Goal: Information Seeking & Learning: Learn about a topic

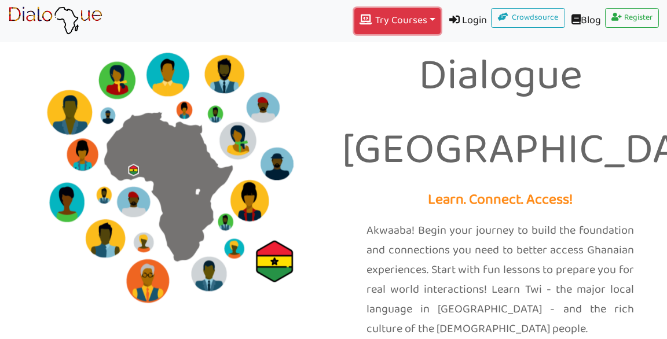
click at [416, 19] on button "Try Courses Toggle Dropdown" at bounding box center [397, 21] width 86 height 26
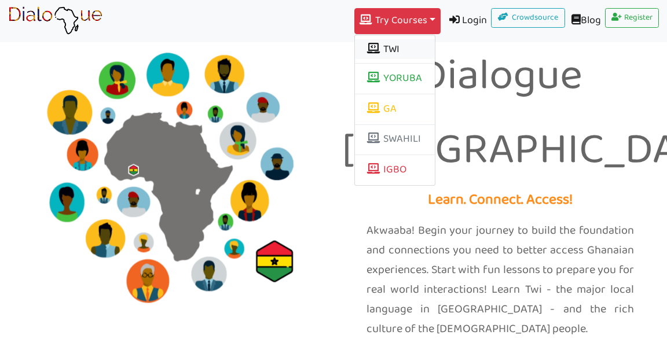
click at [380, 54] on button "TWI" at bounding box center [395, 49] width 80 height 20
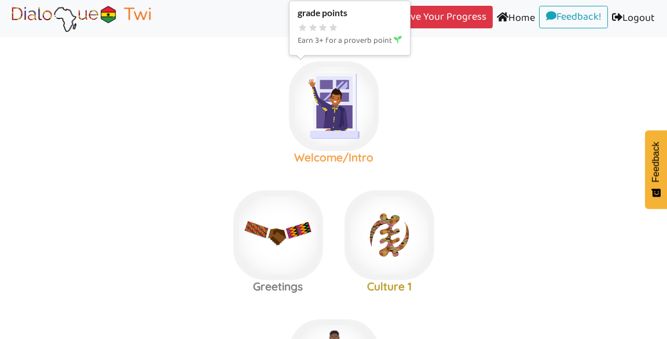
click at [322, 108] on img at bounding box center [334, 106] width 90 height 90
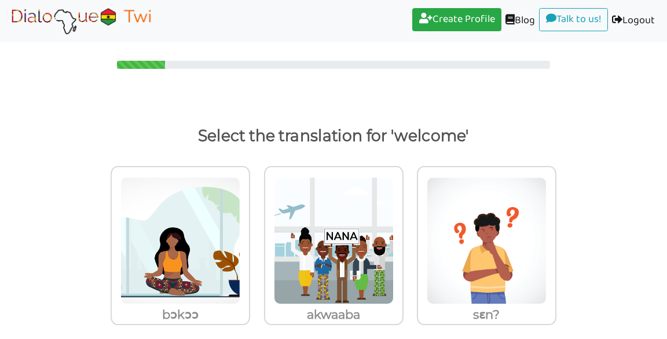
click at [70, 12] on img at bounding box center [81, 20] width 146 height 29
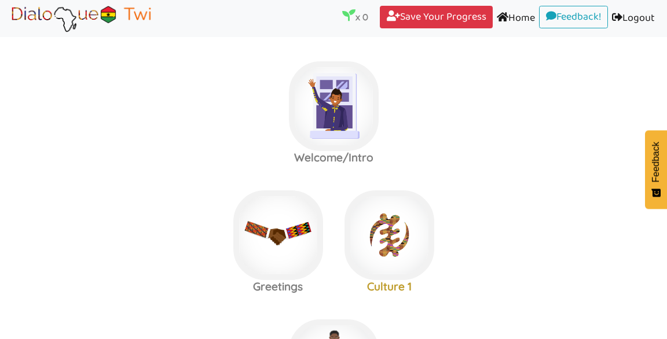
click at [8, 33] on area at bounding box center [8, 33] width 0 height 0
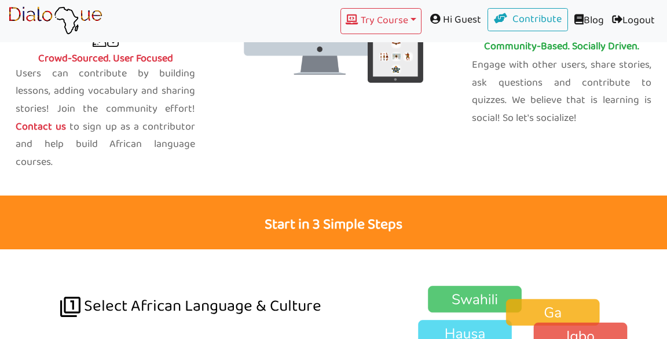
scroll to position [637, 0]
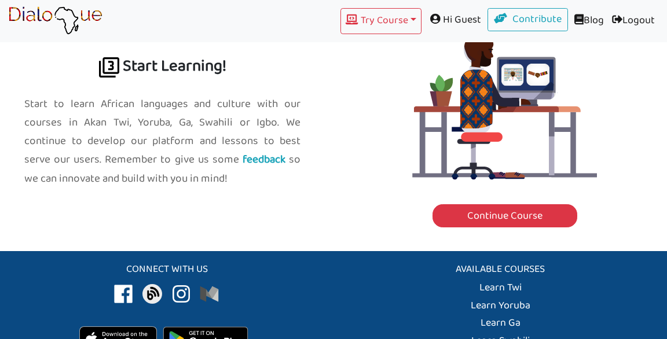
scroll to position [1453, 0]
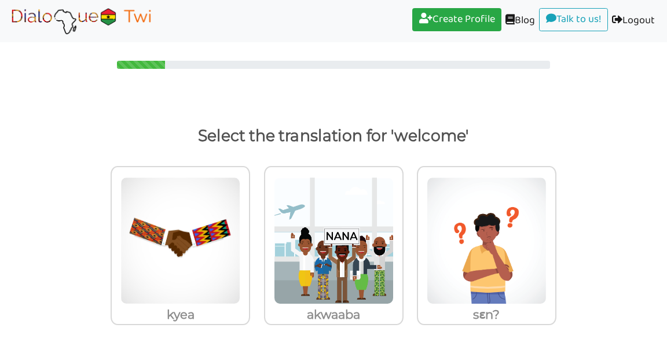
click at [293, 73] on div "Select the translation for 'welcome' [PERSON_NAME] sɛn?" at bounding box center [333, 195] width 667 height 318
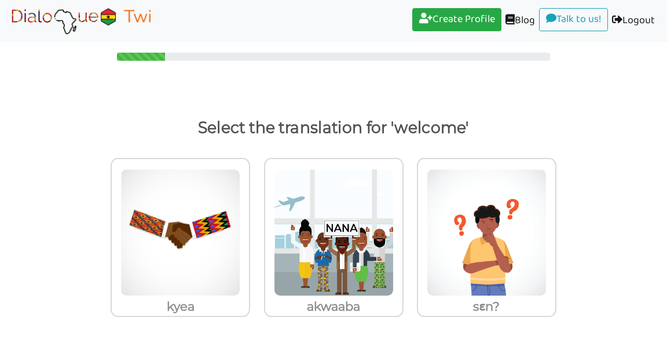
scroll to position [16, 0]
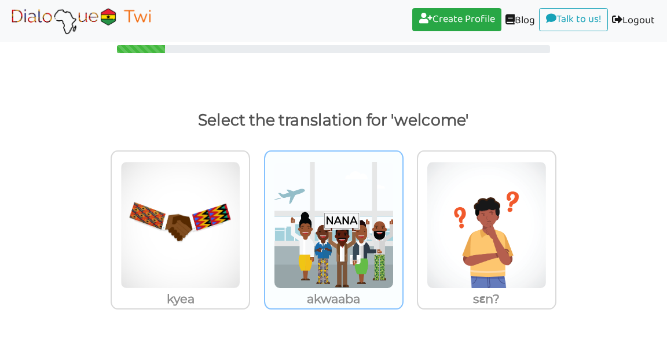
click at [300, 191] on img at bounding box center [334, 224] width 120 height 127
click at [402, 214] on input "akwaaba" at bounding box center [406, 218] width 9 height 9
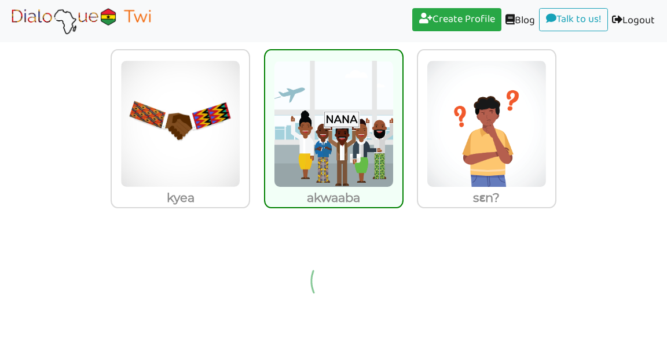
scroll to position [0, 0]
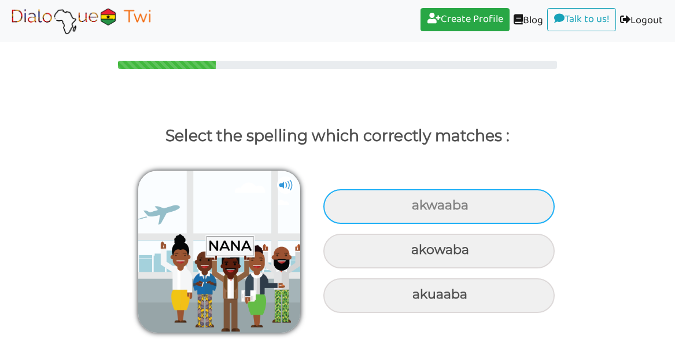
click at [402, 207] on div "akwaaba" at bounding box center [439, 206] width 231 height 35
click at [410, 207] on input "akwaaba" at bounding box center [414, 206] width 8 height 8
radio input "true"
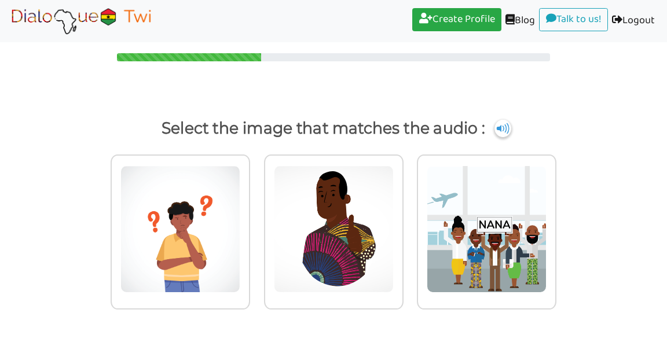
scroll to position [8, 0]
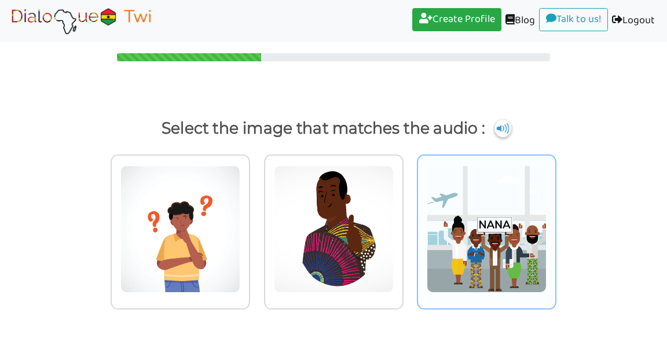
click at [464, 214] on img at bounding box center [487, 229] width 120 height 127
click at [555, 218] on input "radio" at bounding box center [559, 222] width 9 height 9
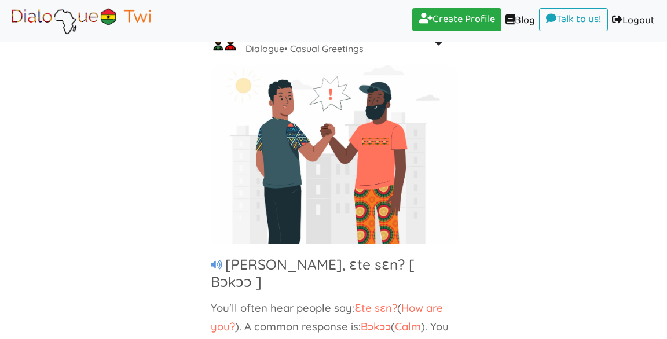
scroll to position [112, 0]
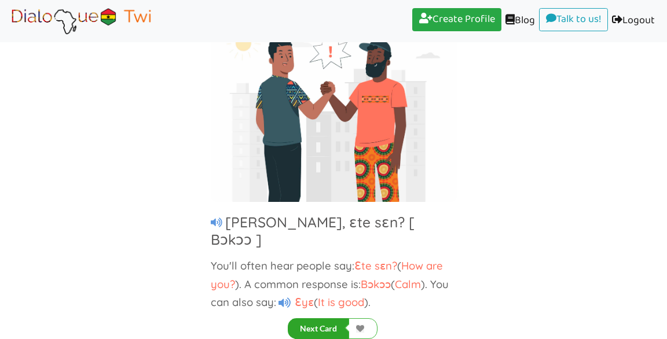
click at [331, 325] on button "Next Card" at bounding box center [318, 328] width 61 height 21
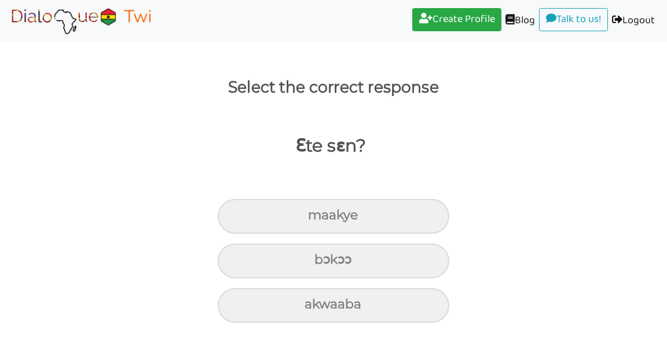
scroll to position [49, 0]
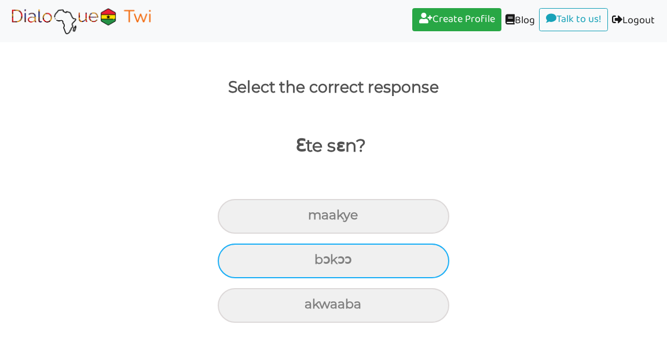
click at [373, 261] on div "bɔkɔɔ" at bounding box center [333, 261] width 231 height 35
click at [323, 261] on input "bɔkɔɔ" at bounding box center [319, 260] width 8 height 8
radio input "true"
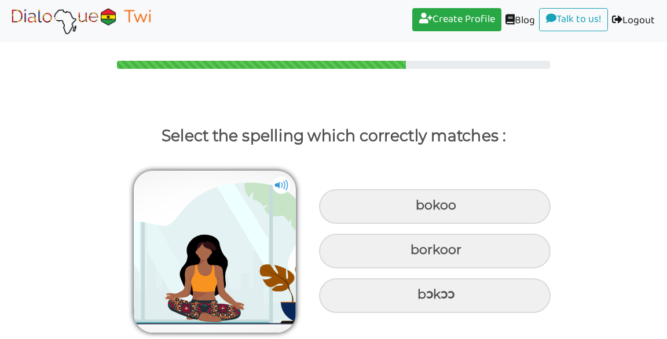
scroll to position [0, 0]
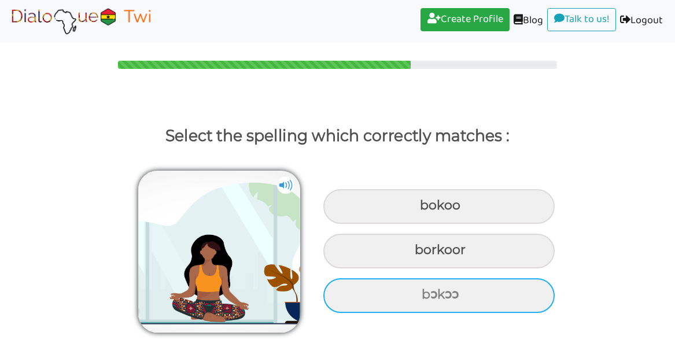
click at [405, 287] on div "bɔkɔɔ" at bounding box center [439, 295] width 231 height 35
click at [420, 291] on input "bɔkɔɔ" at bounding box center [424, 295] width 8 height 8
radio input "true"
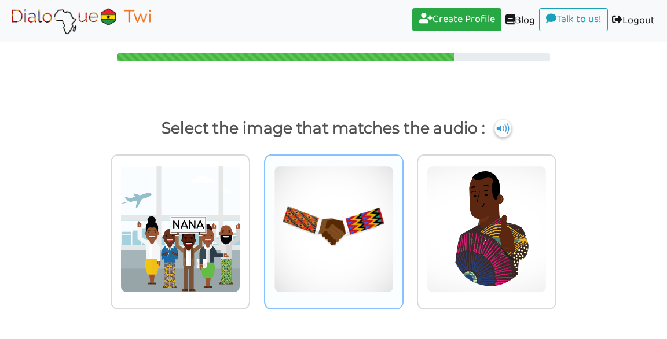
scroll to position [8, 0]
click at [337, 259] on img at bounding box center [334, 229] width 120 height 127
click at [402, 226] on input "radio" at bounding box center [406, 222] width 9 height 9
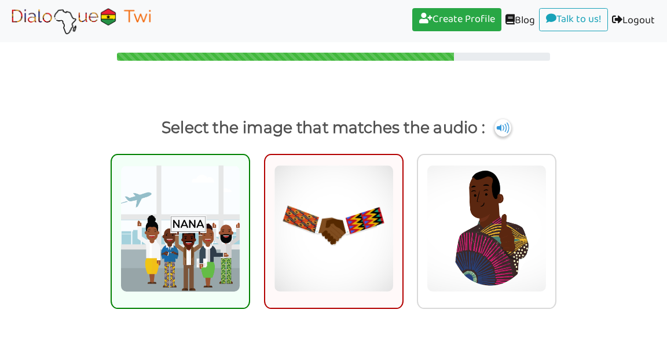
scroll to position [54, 0]
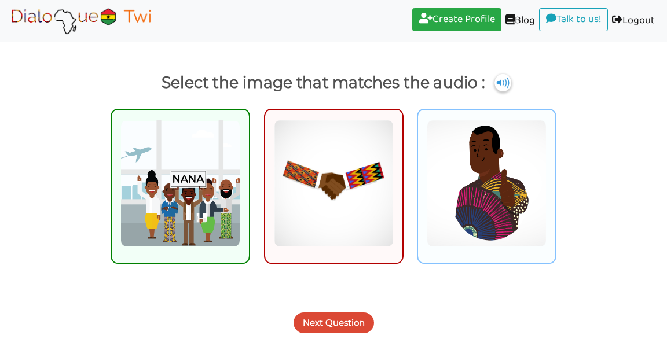
click at [508, 239] on img at bounding box center [487, 183] width 120 height 127
click at [555, 181] on input "radio" at bounding box center [559, 176] width 9 height 9
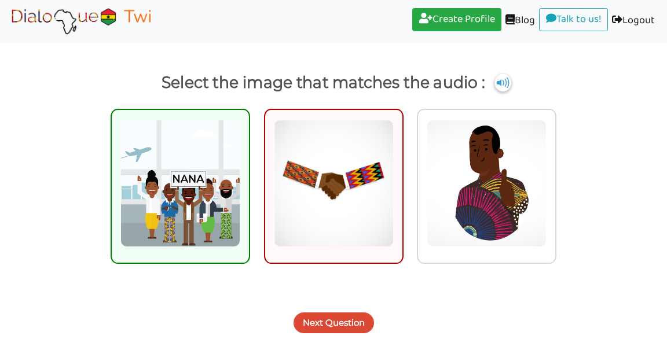
click at [199, 234] on img at bounding box center [180, 183] width 120 height 127
click at [249, 181] on input "radio" at bounding box center [253, 176] width 9 height 9
click at [336, 320] on button "Next Question" at bounding box center [333, 323] width 80 height 21
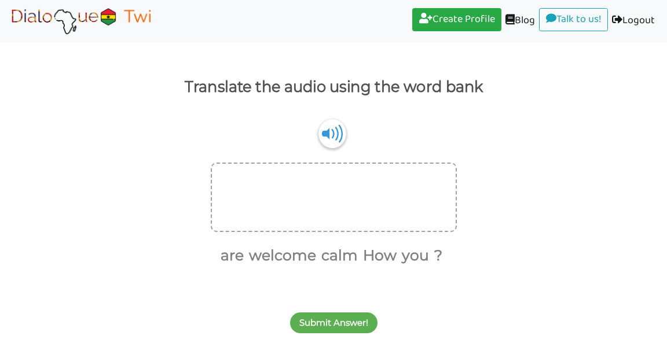
scroll to position [49, 0]
click at [328, 144] on img at bounding box center [332, 134] width 28 height 30
click at [321, 255] on button "calm" at bounding box center [337, 256] width 41 height 22
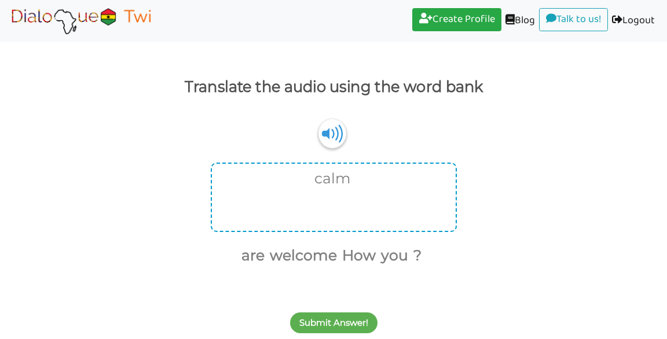
click at [311, 196] on div "calm" at bounding box center [334, 197] width 246 height 69
click at [335, 183] on button "calm" at bounding box center [330, 179] width 41 height 22
click at [335, 183] on div at bounding box center [334, 197] width 246 height 69
click at [327, 200] on div at bounding box center [334, 197] width 246 height 69
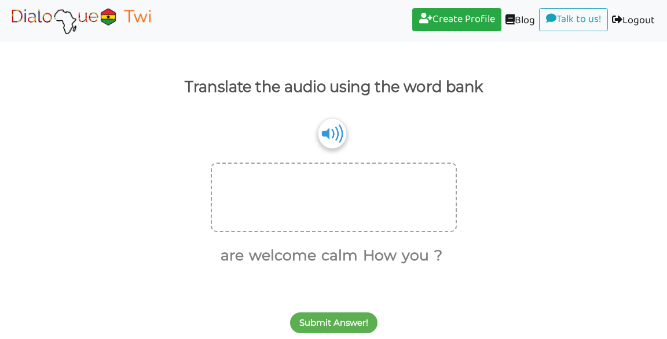
click at [324, 137] on img at bounding box center [332, 134] width 28 height 30
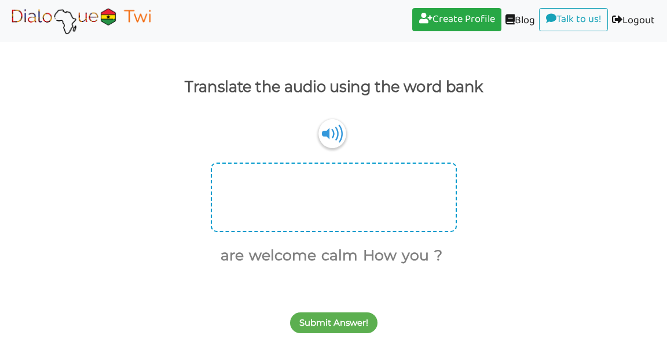
click at [320, 187] on div at bounding box center [334, 197] width 246 height 69
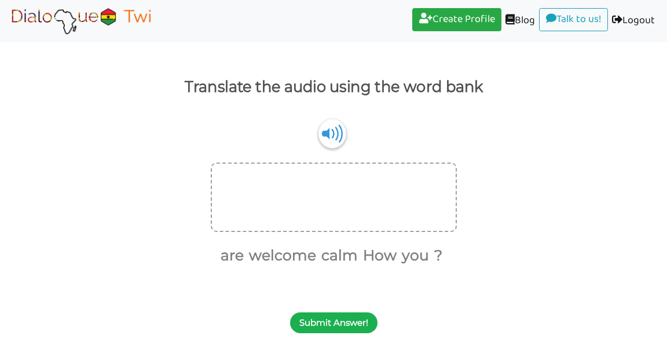
click at [322, 325] on button "Submit Answer!" at bounding box center [333, 323] width 87 height 21
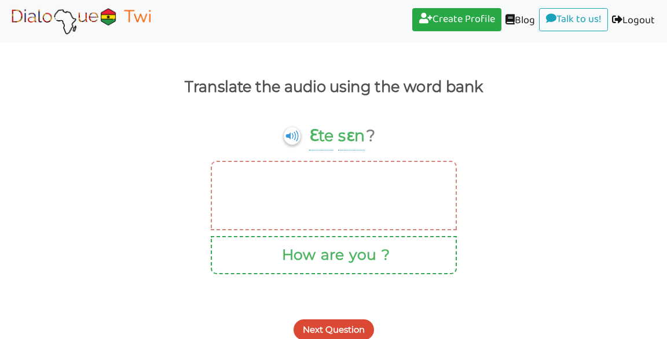
click at [318, 184] on div at bounding box center [334, 195] width 246 height 69
click at [327, 256] on button "are" at bounding box center [330, 255] width 27 height 22
click at [339, 330] on button "Next Question" at bounding box center [333, 329] width 80 height 21
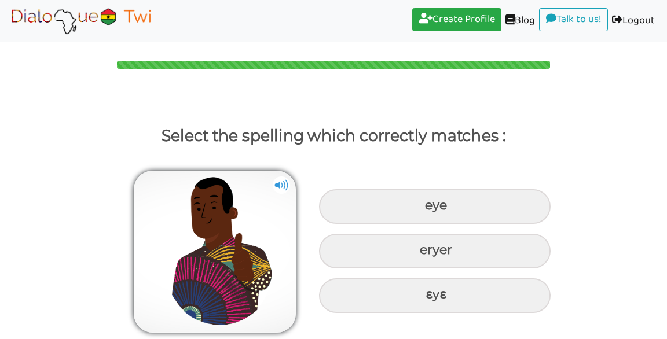
scroll to position [0, 0]
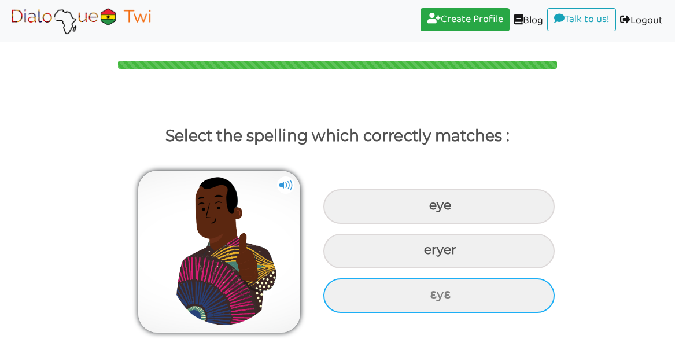
click at [437, 285] on div "ɛyɛ" at bounding box center [439, 295] width 231 height 35
click at [435, 291] on input "ɛyɛ" at bounding box center [432, 295] width 8 height 8
radio input "true"
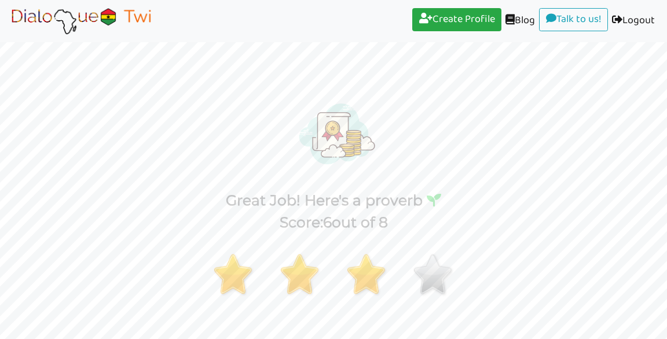
click at [80, 19] on img at bounding box center [81, 20] width 146 height 29
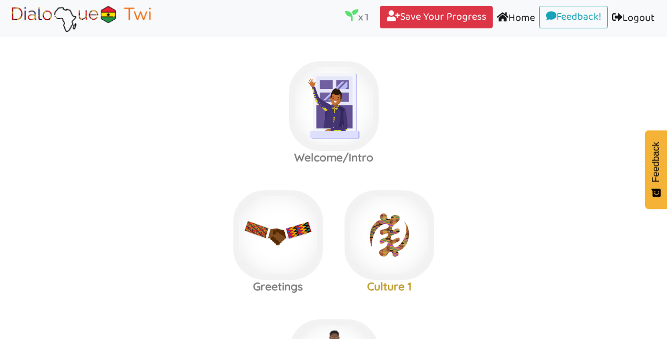
click at [8, 33] on area at bounding box center [8, 33] width 0 height 0
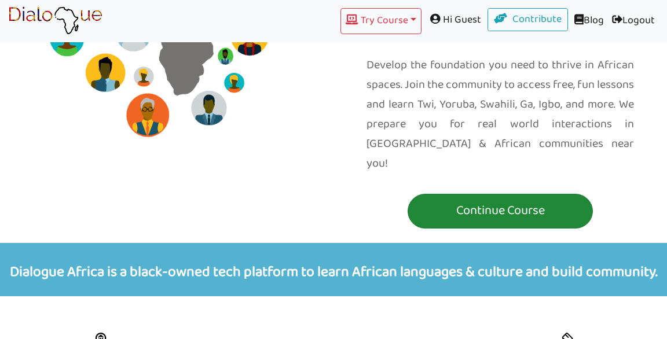
scroll to position [289, 0]
